Goal: Navigation & Orientation: Find specific page/section

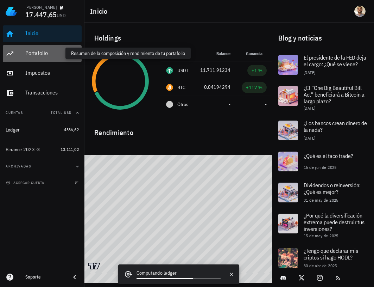
click at [52, 55] on div "Portafolio" at bounding box center [52, 53] width 54 height 7
